Goal: Task Accomplishment & Management: Complete application form

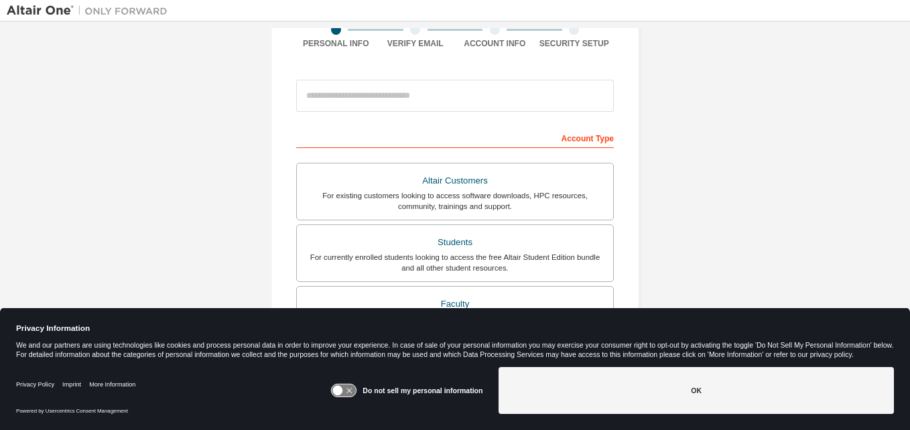
scroll to position [115, 0]
click at [316, 241] on div "Students" at bounding box center [455, 242] width 300 height 19
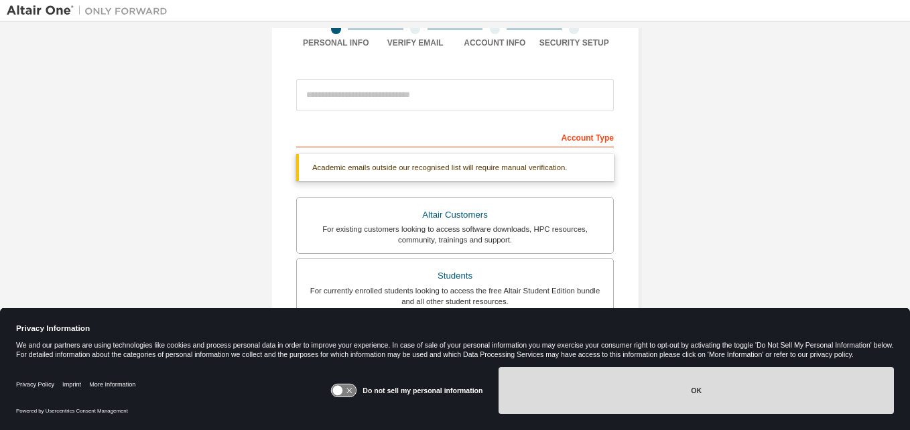
click at [629, 390] on button "OK" at bounding box center [696, 390] width 395 height 47
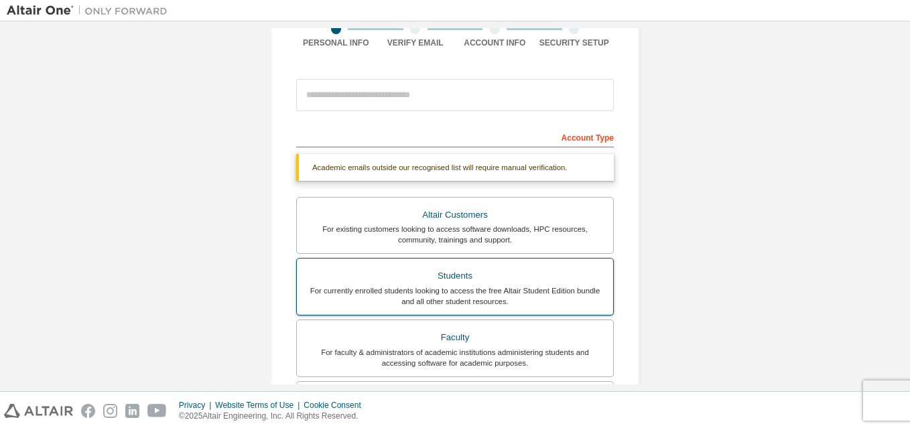
click at [476, 276] on div "Students" at bounding box center [455, 276] width 300 height 19
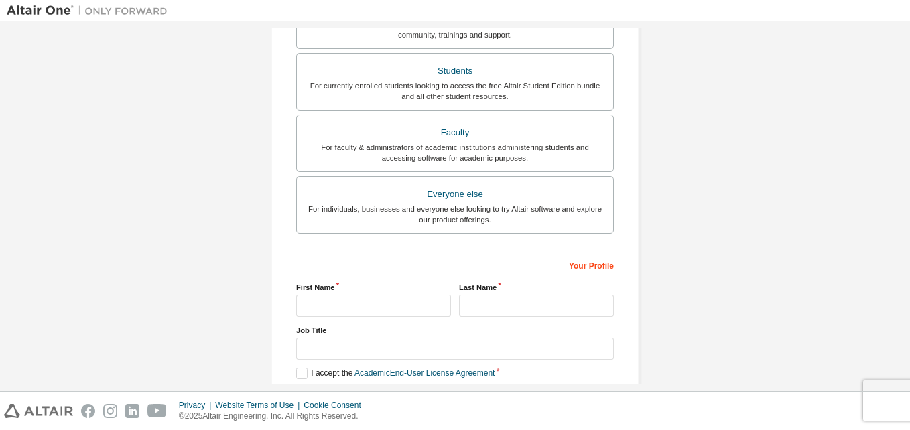
scroll to position [320, 0]
click at [414, 304] on input "text" at bounding box center [373, 307] width 155 height 22
type input "******"
type input "***"
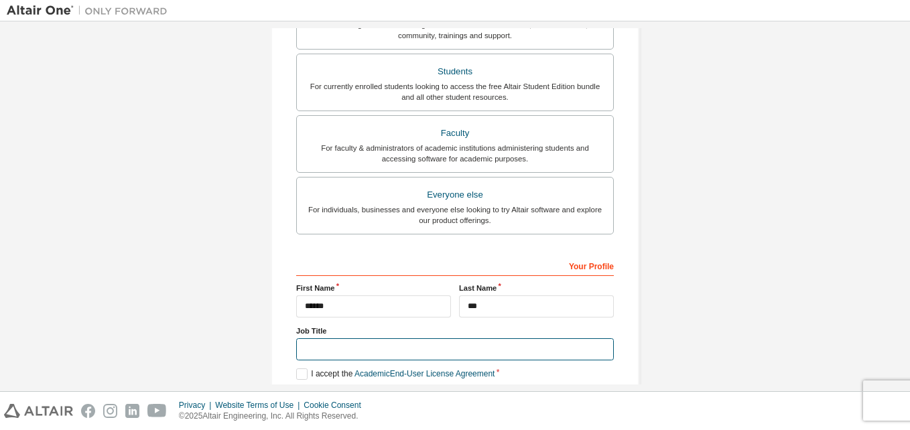
click at [324, 353] on input "text" at bounding box center [455, 349] width 318 height 22
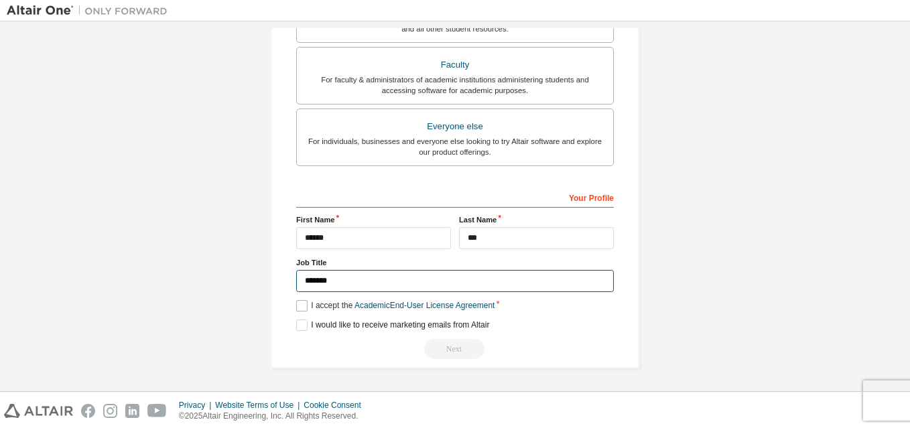
type input "*******"
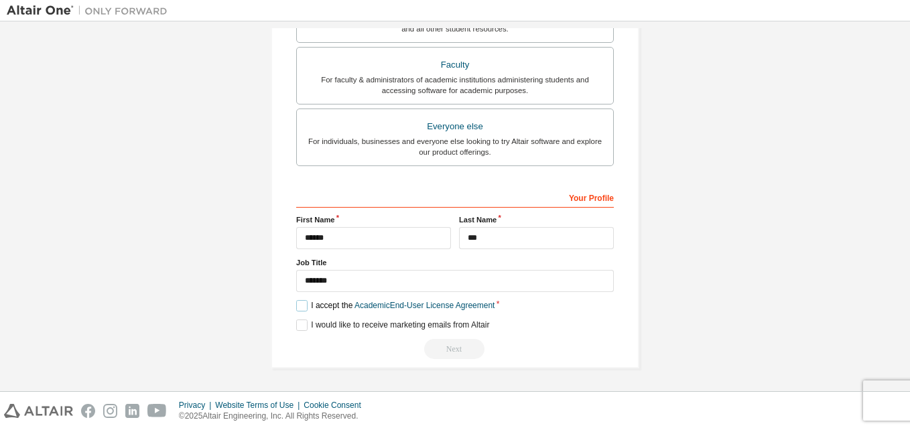
click at [301, 306] on label "I accept the Academic End-User License Agreement" at bounding box center [395, 305] width 198 height 11
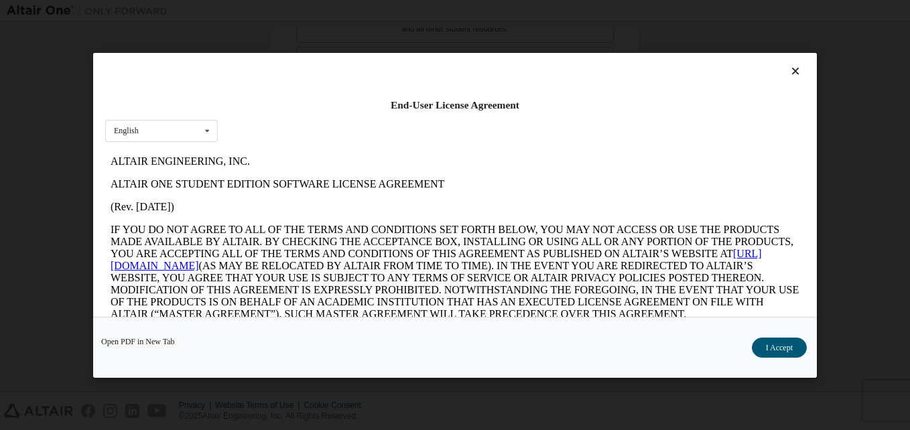
scroll to position [0, 0]
click at [788, 343] on button "I Accept" at bounding box center [779, 347] width 55 height 20
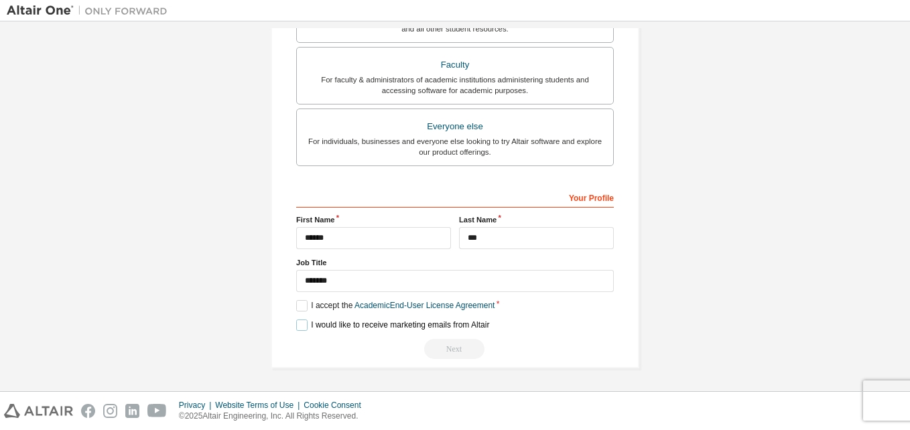
click at [298, 331] on label "I would like to receive marketing emails from Altair" at bounding box center [392, 325] width 193 height 11
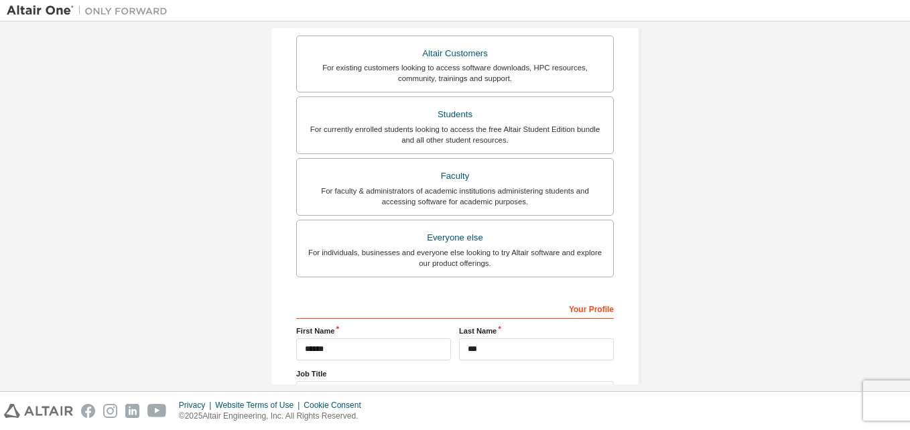
scroll to position [277, 0]
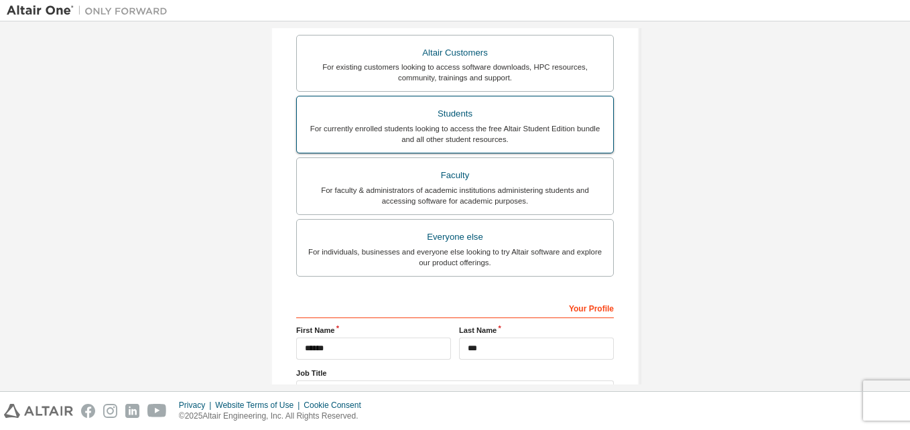
click at [550, 122] on div "Students" at bounding box center [455, 114] width 300 height 19
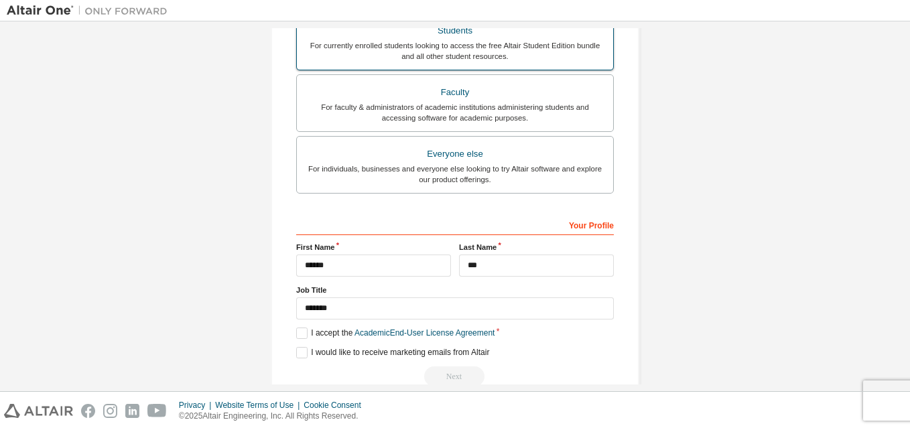
scroll to position [388, 0]
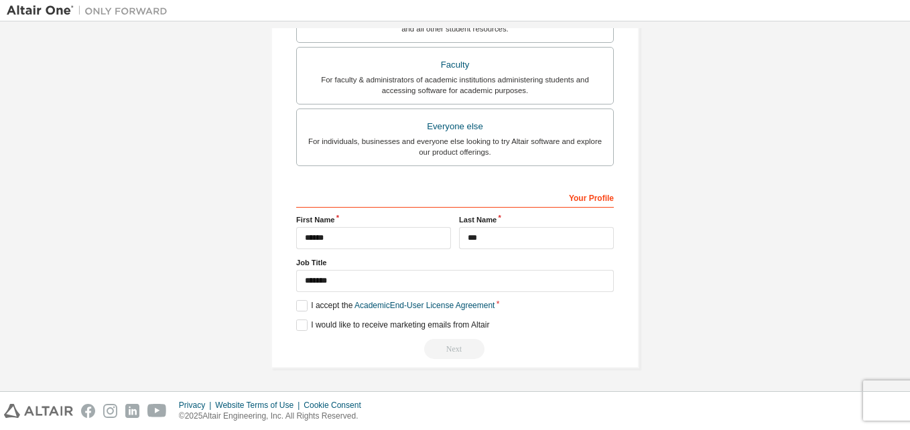
click at [451, 344] on div "Next" at bounding box center [455, 349] width 318 height 20
click at [603, 198] on div "Your Profile" at bounding box center [455, 196] width 318 height 21
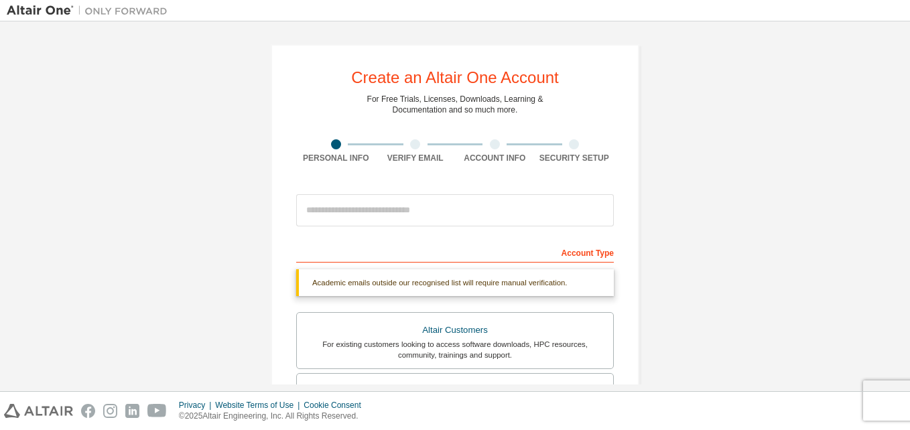
click at [588, 259] on div "Account Type" at bounding box center [455, 251] width 318 height 21
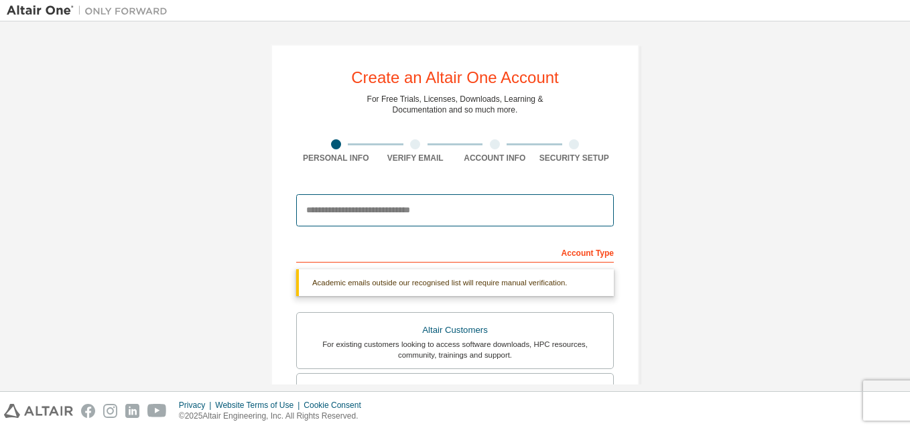
click at [570, 207] on input "email" at bounding box center [455, 210] width 318 height 32
type input "**********"
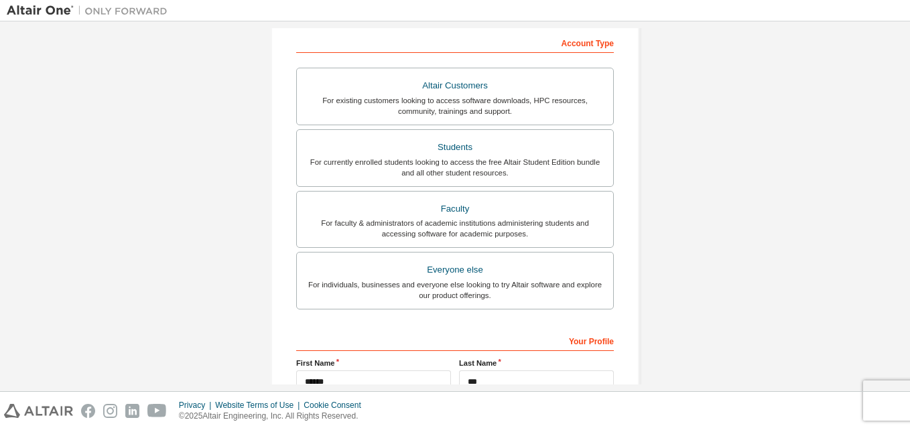
scroll to position [353, 0]
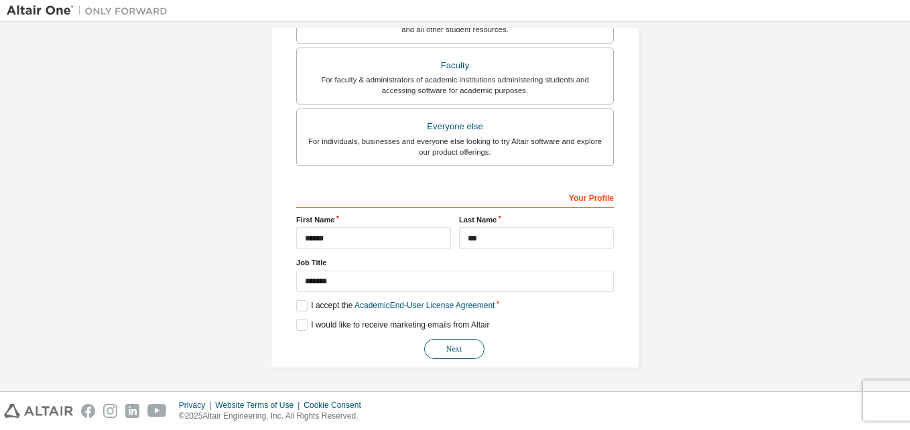
click at [460, 342] on button "Next" at bounding box center [454, 349] width 60 height 20
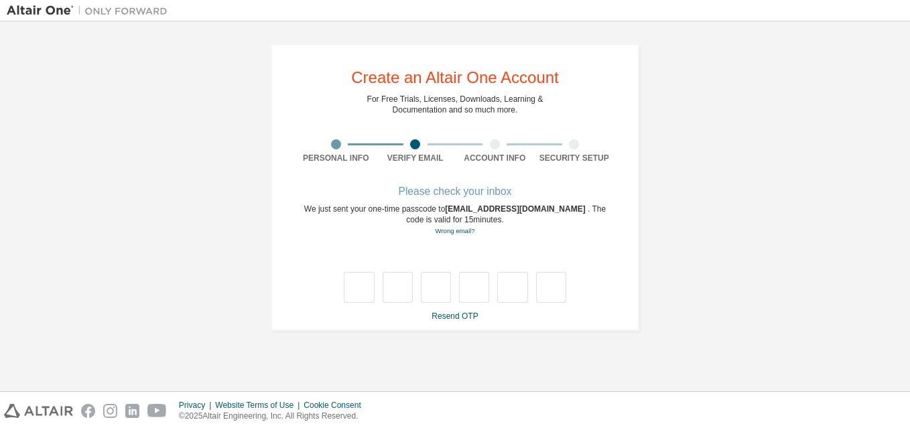
scroll to position [0, 0]
click at [462, 320] on link "Resend OTP" at bounding box center [455, 316] width 46 height 9
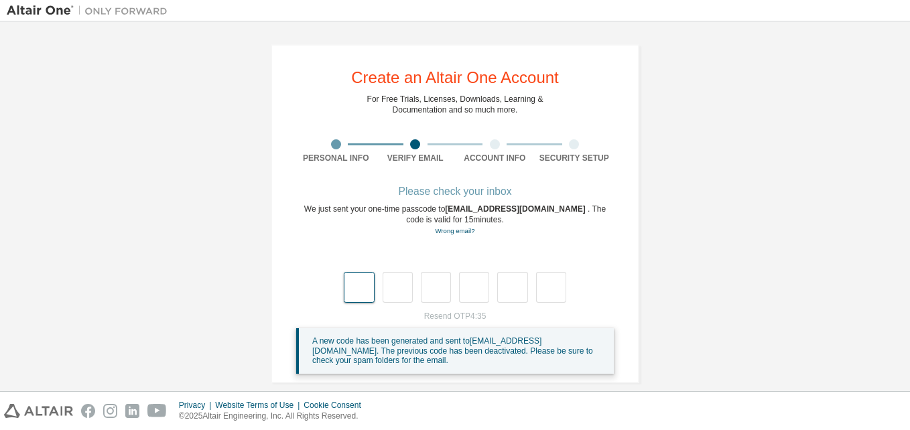
click at [370, 275] on input "text" at bounding box center [359, 287] width 30 height 31
type input "*"
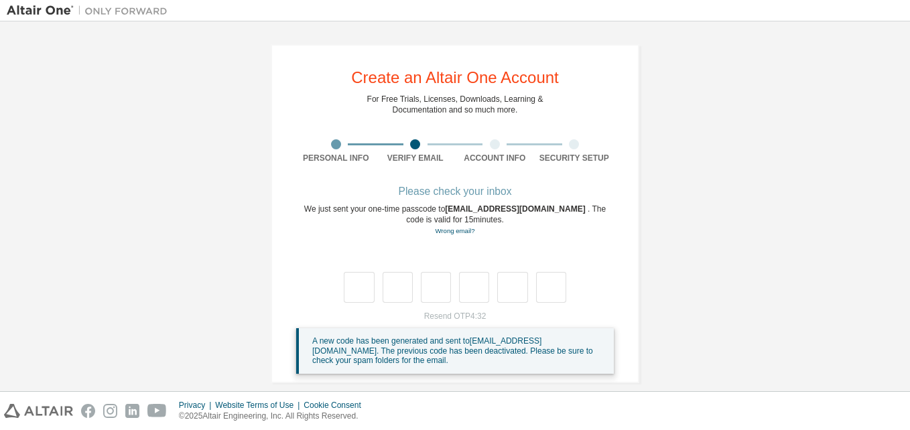
type input "*"
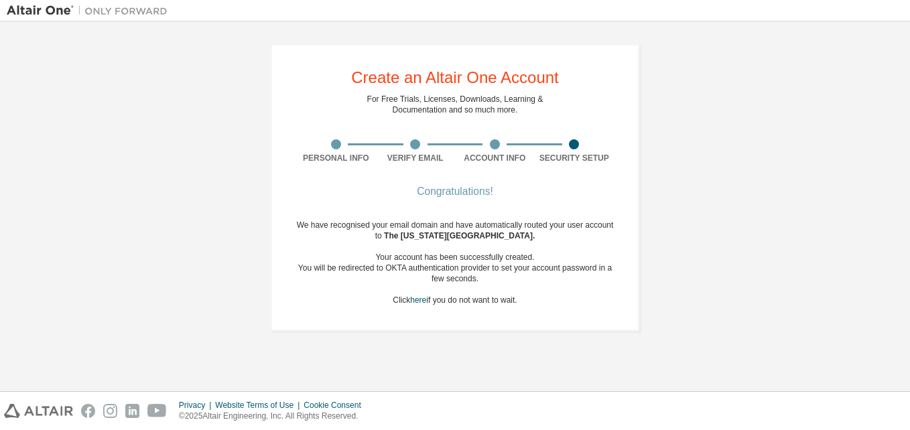
click at [407, 302] on div "We have recognised your email domain and have automatically routed your user ac…" at bounding box center [455, 263] width 318 height 86
